Goal: Find specific page/section: Find specific page/section

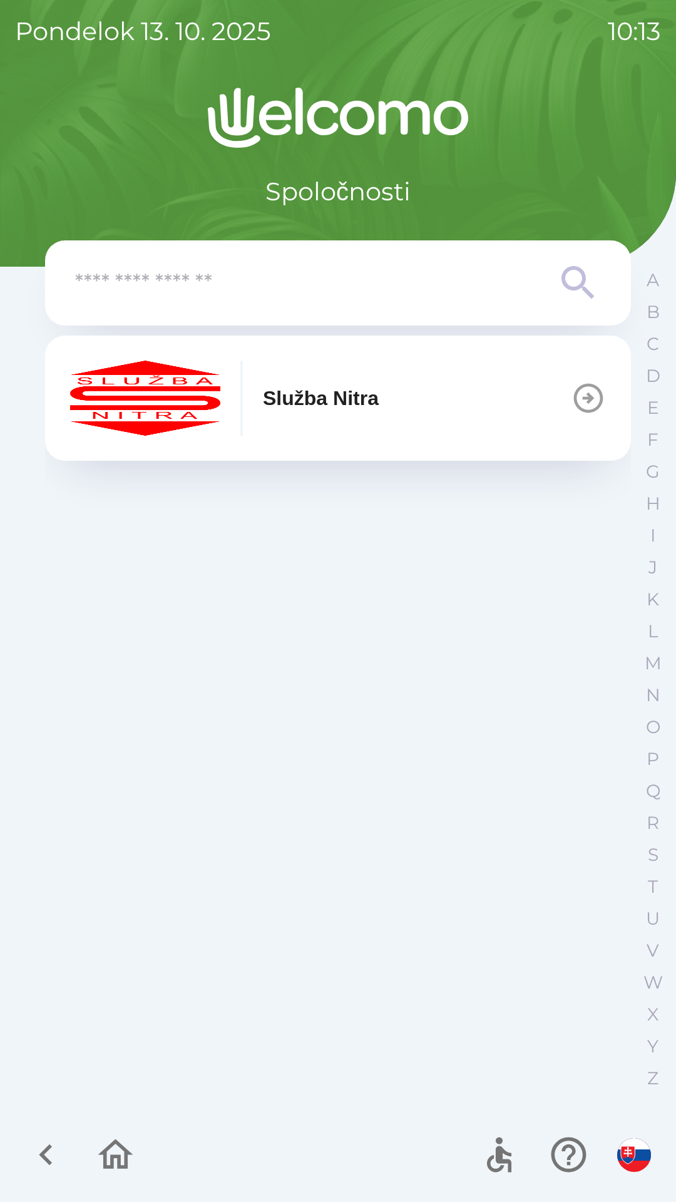
click at [217, 274] on input "text" at bounding box center [313, 283] width 476 height 34
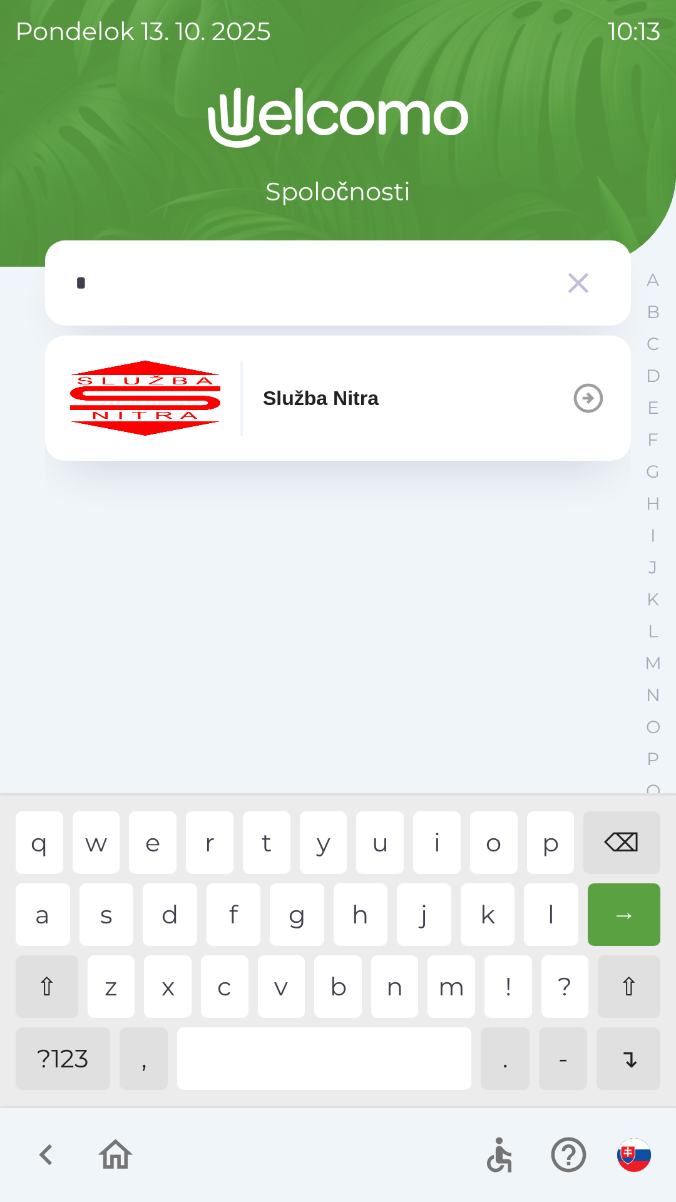
click at [113, 918] on div "s" at bounding box center [107, 915] width 54 height 63
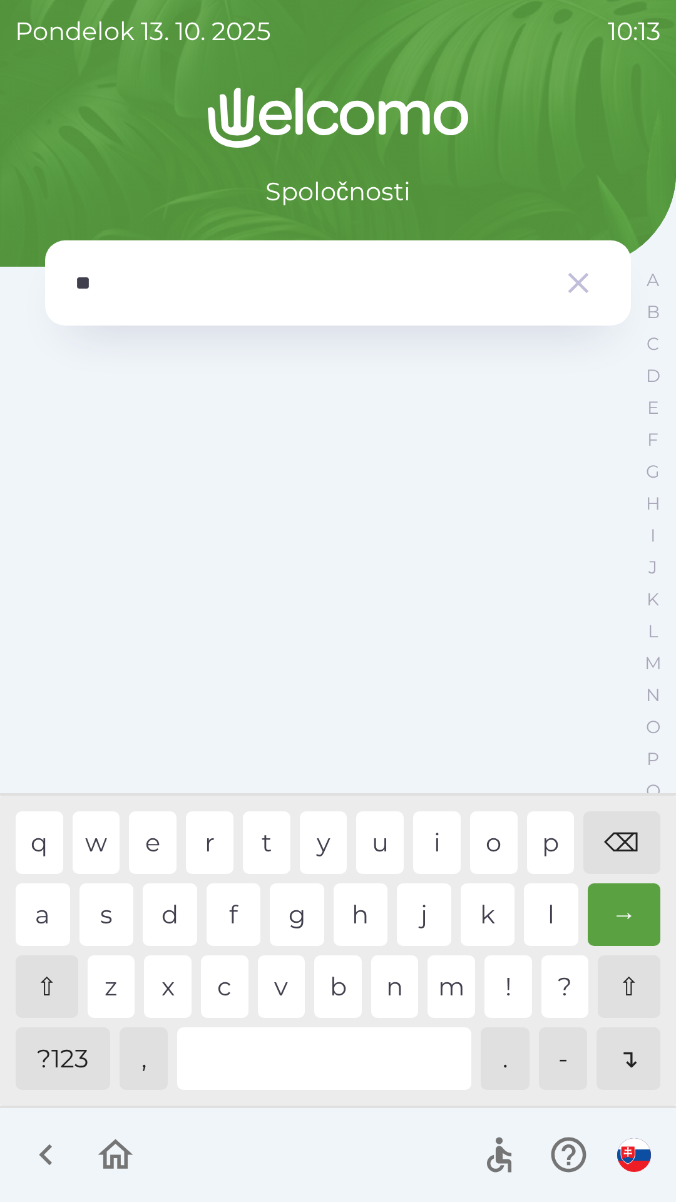
click at [49, 920] on div "a" at bounding box center [43, 915] width 54 height 63
click at [440, 845] on div "i" at bounding box center [437, 843] width 48 height 63
click at [531, 898] on div "l" at bounding box center [551, 915] width 54 height 63
click at [153, 832] on div "e" at bounding box center [153, 843] width 48 height 63
click at [611, 930] on div "→" at bounding box center [624, 915] width 73 height 63
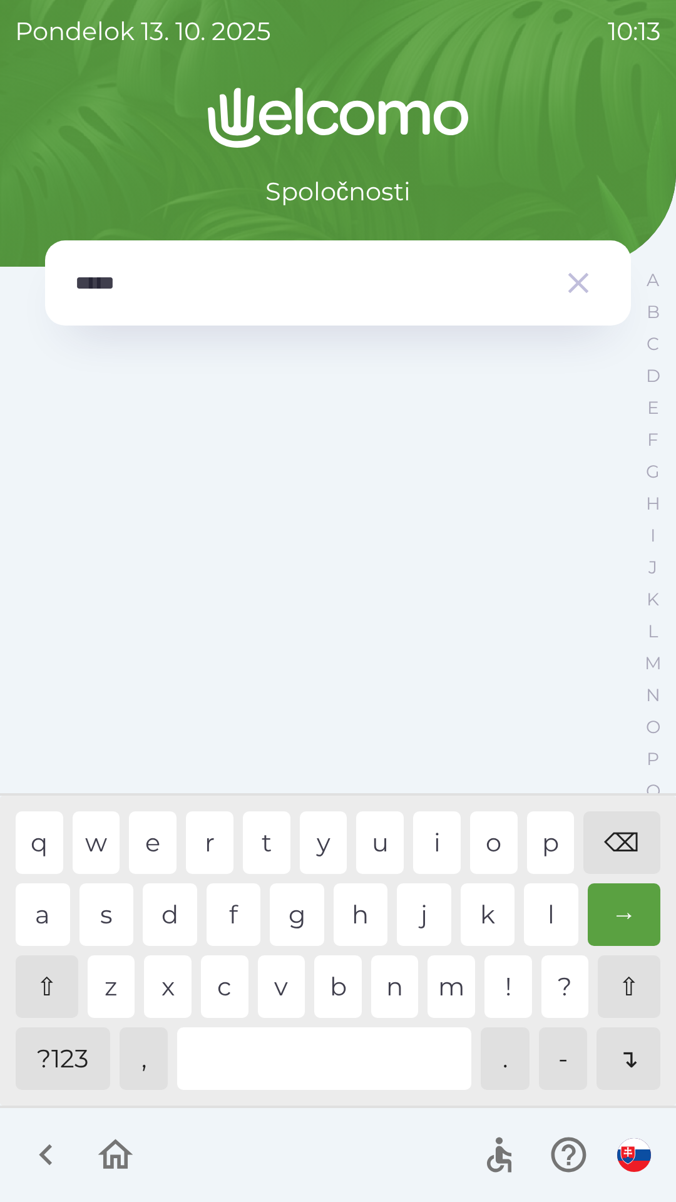
click at [622, 849] on div "⌫" at bounding box center [622, 843] width 77 height 63
click at [618, 859] on div "⌫" at bounding box center [622, 843] width 77 height 63
type input "*"
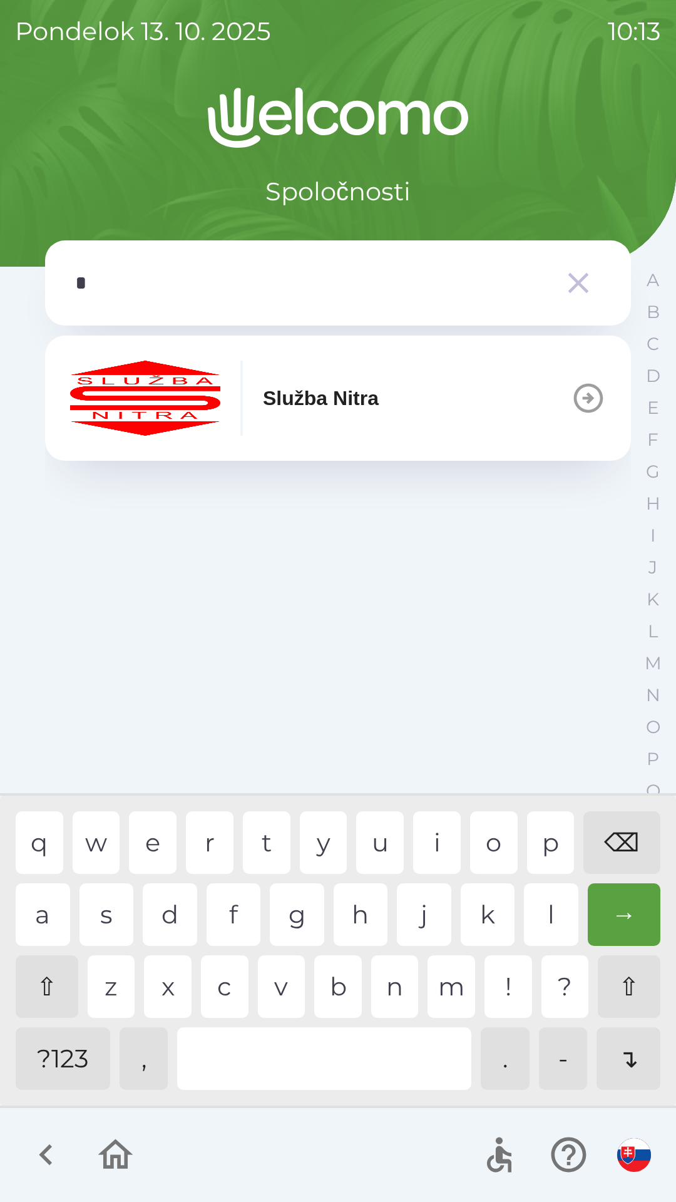
click at [619, 859] on div "⌫" at bounding box center [622, 843] width 77 height 63
click at [621, 858] on div "⌫" at bounding box center [622, 843] width 77 height 63
click at [488, 406] on button "Služba Nitra" at bounding box center [338, 398] width 586 height 125
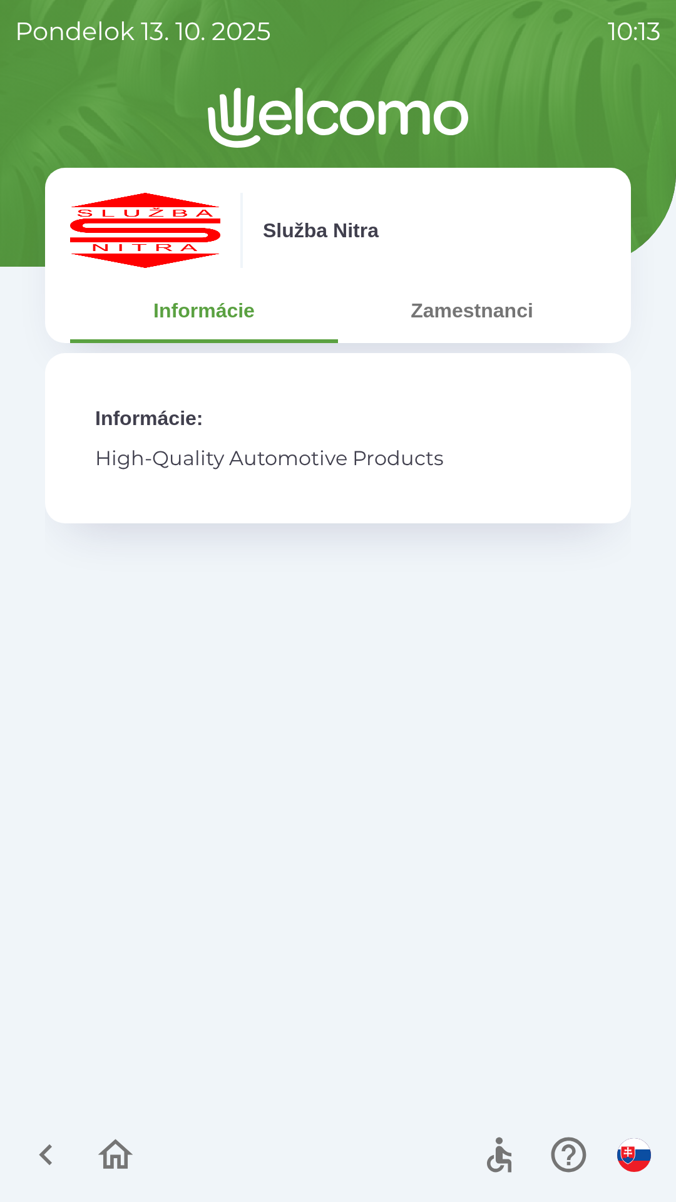
click at [507, 306] on button "Zamestnanci" at bounding box center [472, 310] width 268 height 45
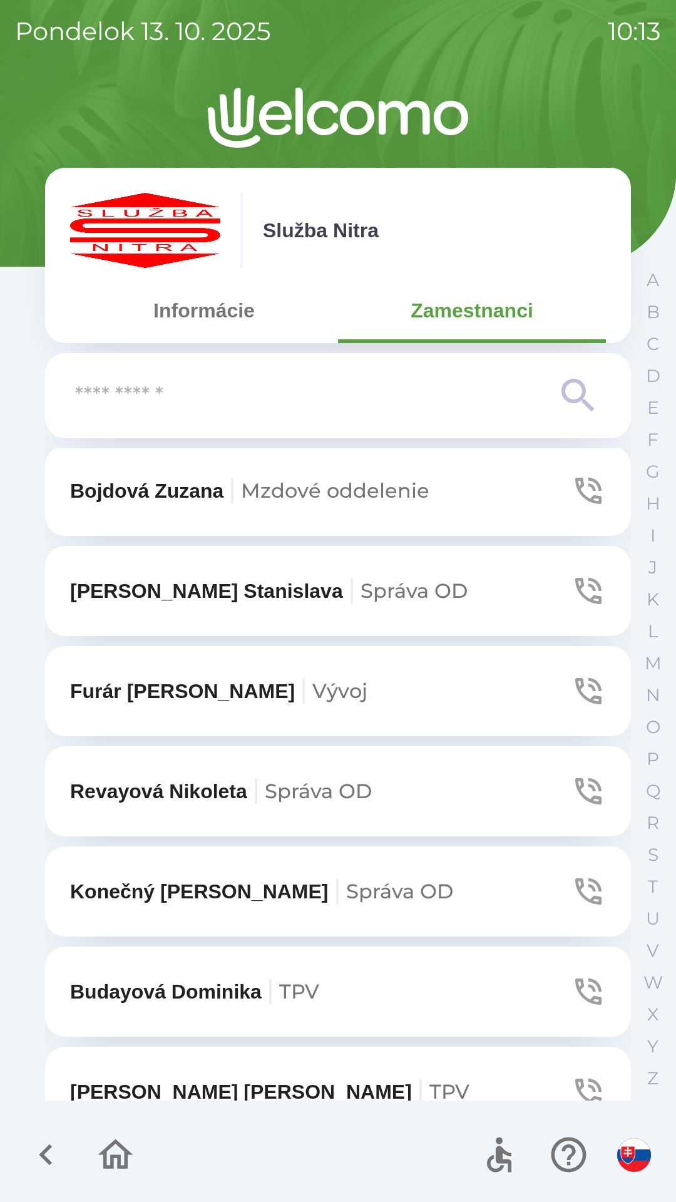
scroll to position [1213, 0]
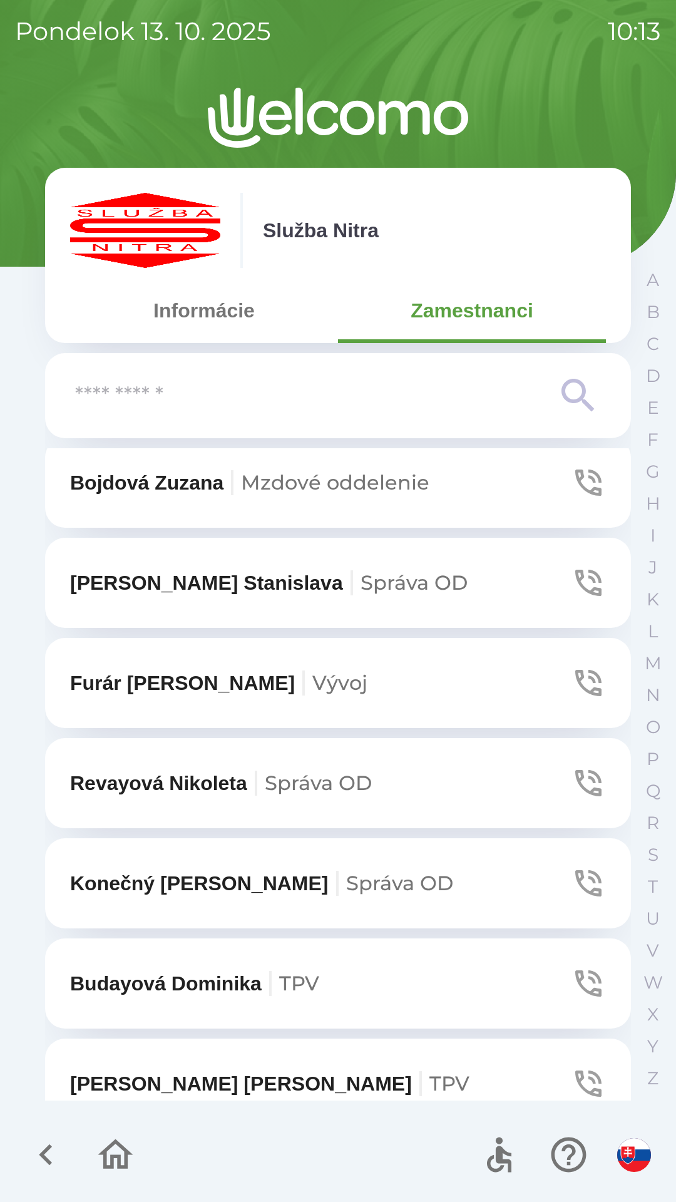
click at [251, 395] on input "text" at bounding box center [313, 396] width 476 height 34
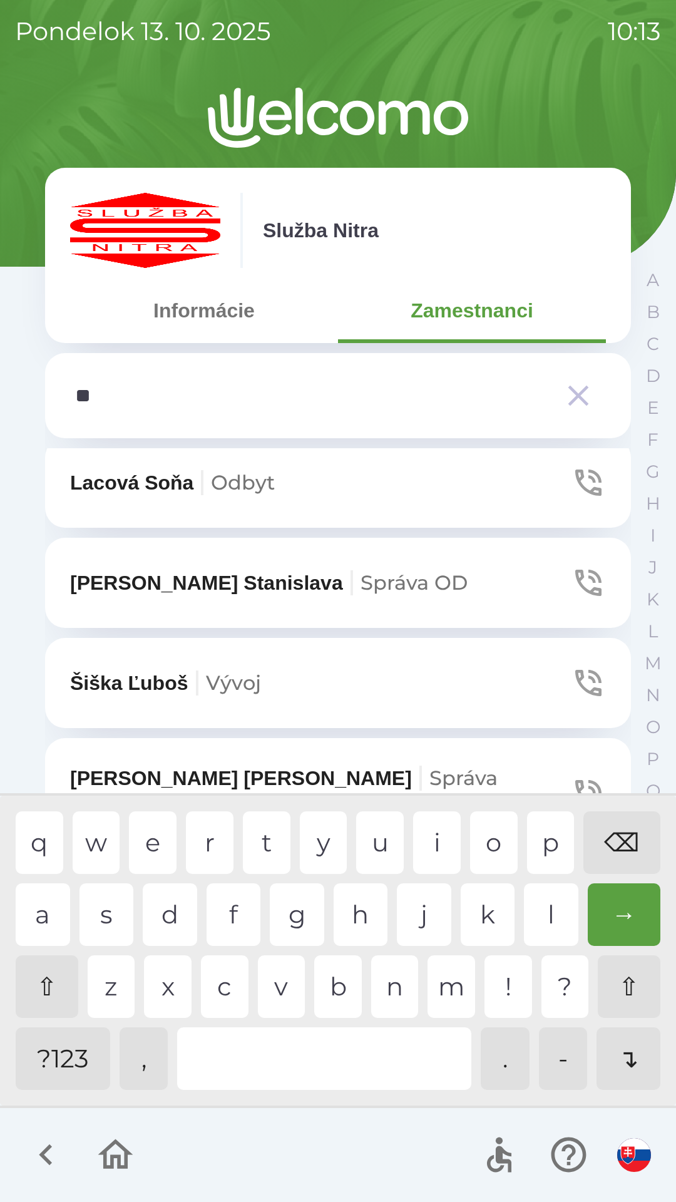
scroll to position [0, 0]
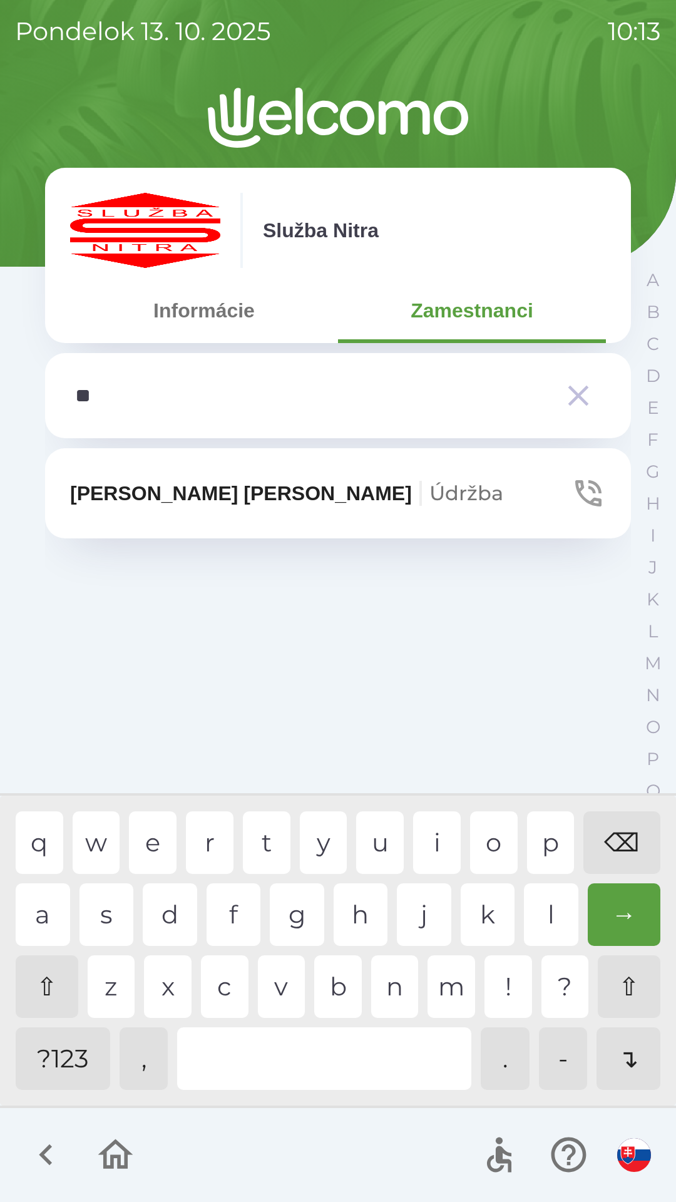
type input "***"
click at [443, 847] on div "i" at bounding box center [437, 843] width 48 height 63
click at [430, 489] on span "Údržba" at bounding box center [467, 493] width 74 height 24
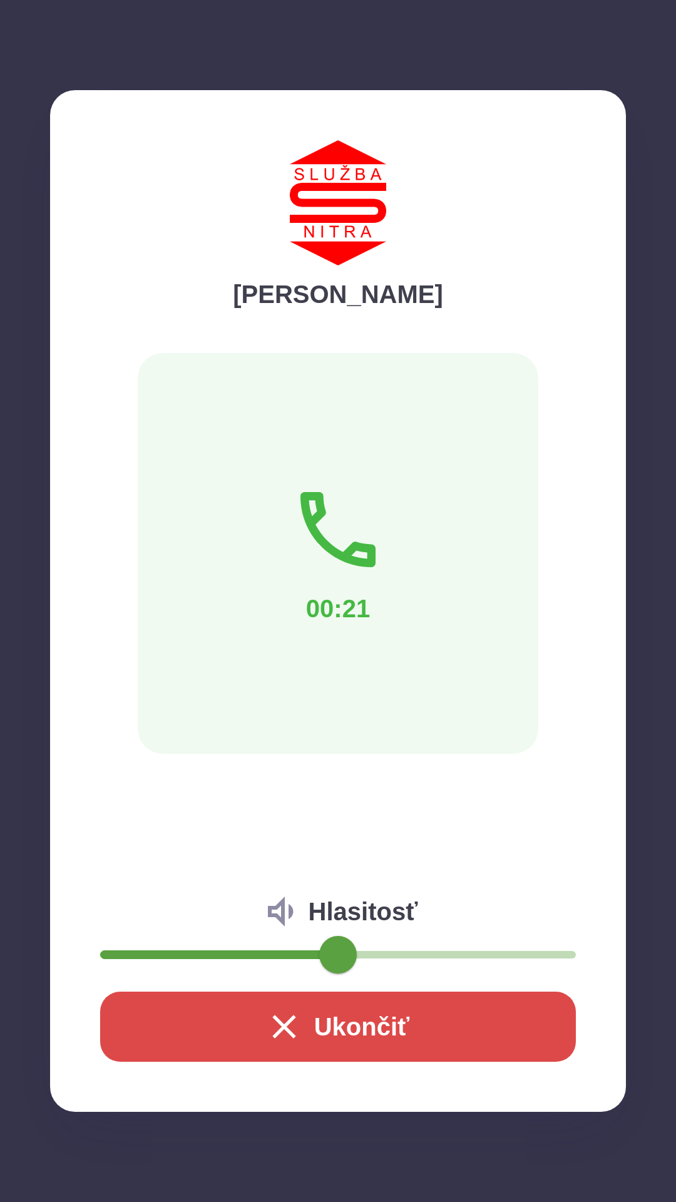
click at [356, 1031] on button "Ukončiť" at bounding box center [338, 1027] width 476 height 70
